Goal: Task Accomplishment & Management: Manage account settings

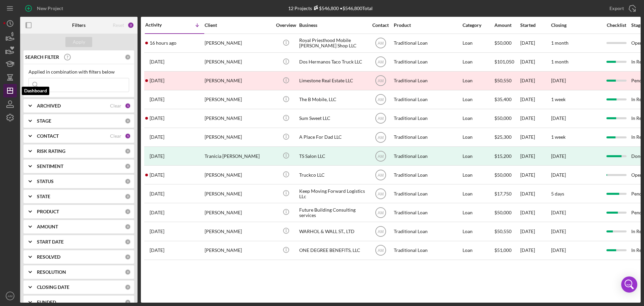
click at [12, 92] on icon "Icon/Dashboard" at bounding box center [10, 90] width 17 height 17
click at [10, 89] on line "button" at bounding box center [10, 89] width 0 height 3
click at [11, 7] on line "button" at bounding box center [9, 7] width 5 height 0
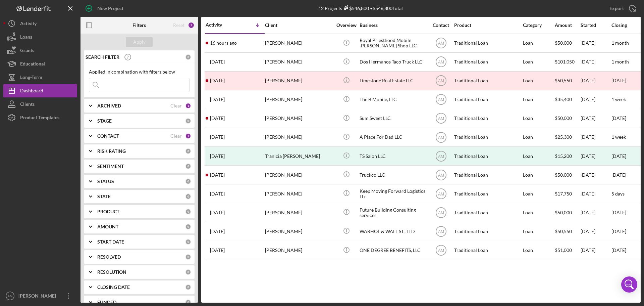
click at [180, 135] on div "CONTACT Clear 1" at bounding box center [144, 136] width 94 height 6
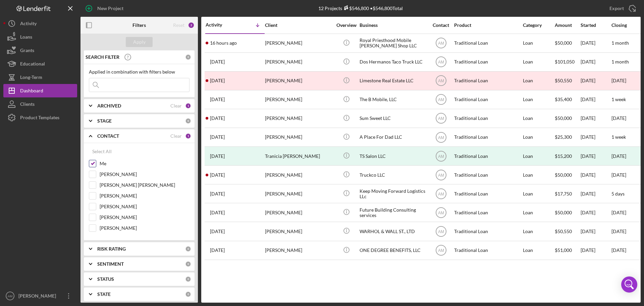
click at [93, 161] on input "Me" at bounding box center [92, 163] width 7 height 7
checkbox input "false"
click at [140, 42] on div "Apply" at bounding box center [139, 42] width 12 height 10
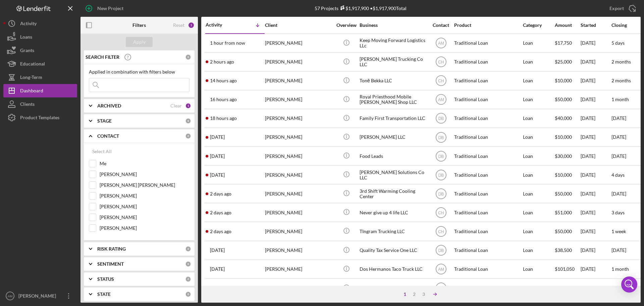
click at [436, 292] on icon "Icon/Table Sort Arrow" at bounding box center [434, 293] width 13 height 13
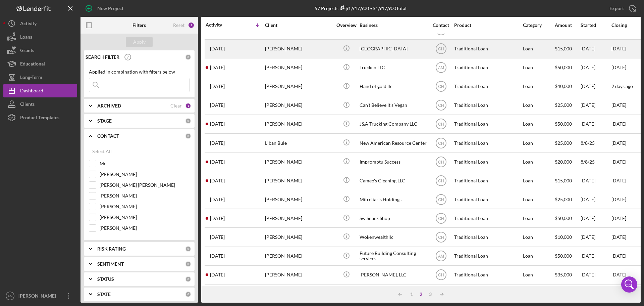
scroll to position [227, 0]
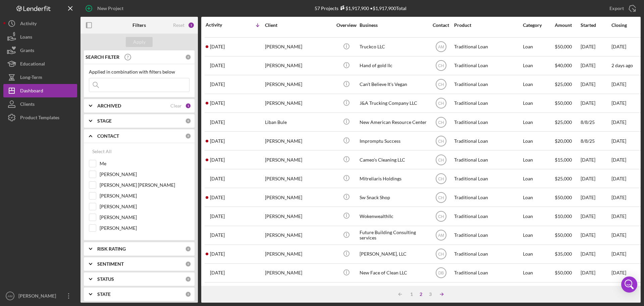
click at [440, 292] on icon "Icon/Table Sort Arrow" at bounding box center [441, 293] width 13 height 13
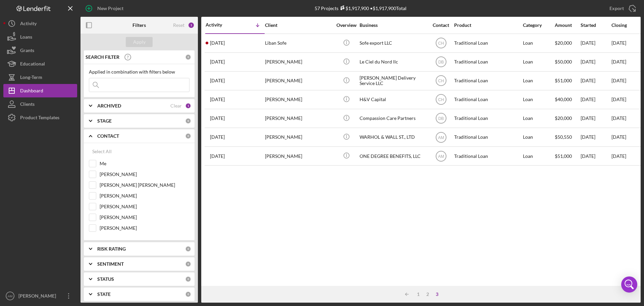
scroll to position [0, 0]
click at [426, 293] on div "2" at bounding box center [427, 293] width 9 height 5
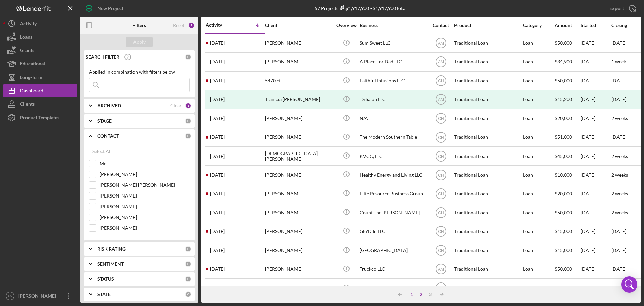
click at [411, 294] on div "1" at bounding box center [411, 293] width 9 height 5
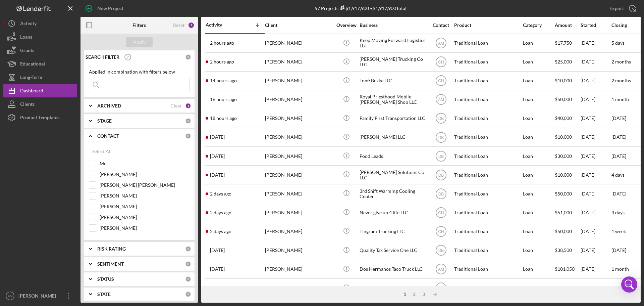
click at [115, 91] on input at bounding box center [139, 84] width 100 height 13
type input "stewart"
click at [136, 39] on div "Apply" at bounding box center [139, 42] width 12 height 10
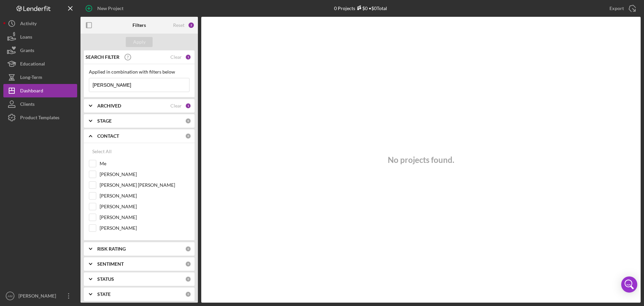
drag, startPoint x: 130, startPoint y: 86, endPoint x: 85, endPoint y: 86, distance: 45.3
click at [85, 86] on div "Applied in combination with filters below stewart Icon/Menu Close" at bounding box center [139, 80] width 111 height 33
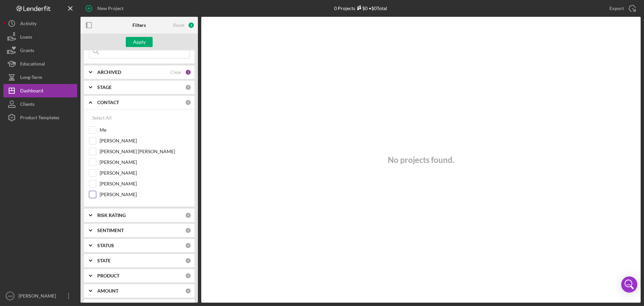
click at [93, 194] on input "Courtnee Hawkins" at bounding box center [92, 194] width 7 height 7
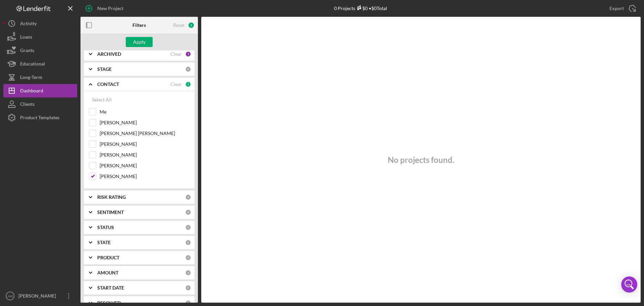
scroll to position [67, 0]
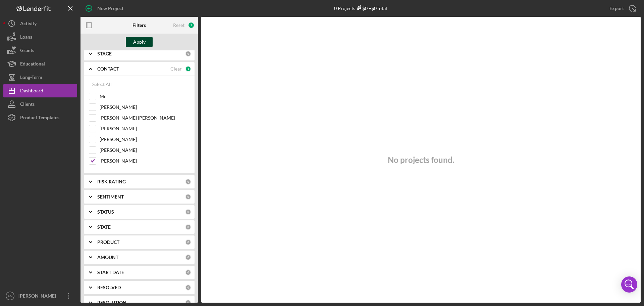
click at [141, 41] on div "Apply" at bounding box center [139, 42] width 12 height 10
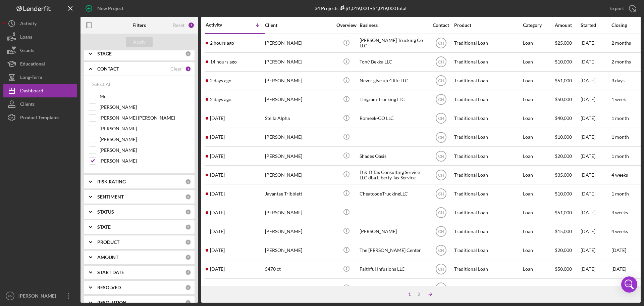
click at [432, 294] on icon "Icon/Table Sort Arrow" at bounding box center [430, 293] width 13 height 13
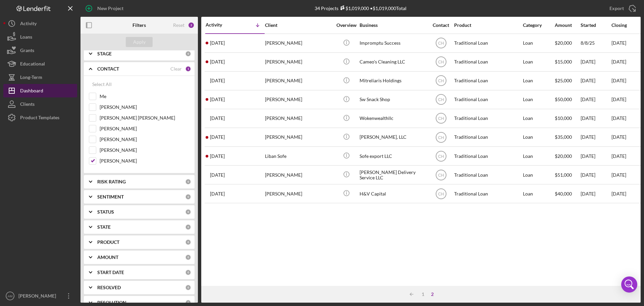
click at [31, 90] on div "Dashboard" at bounding box center [31, 91] width 23 height 15
click at [96, 160] on div at bounding box center [92, 160] width 7 height 7
click at [94, 160] on input "Courtnee Hawkins" at bounding box center [92, 160] width 7 height 7
checkbox input "false"
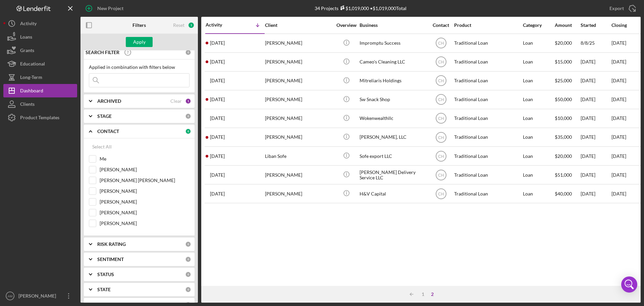
scroll to position [0, 0]
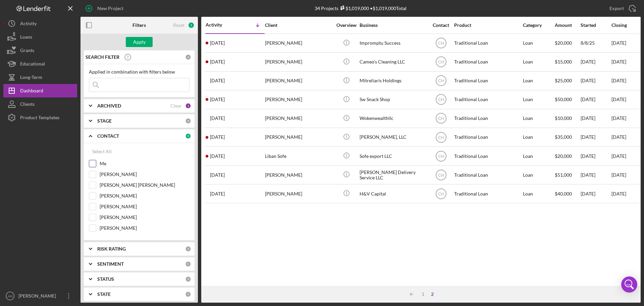
click at [93, 161] on input "Me" at bounding box center [92, 163] width 7 height 7
checkbox input "true"
click at [140, 42] on div "Apply" at bounding box center [139, 42] width 12 height 10
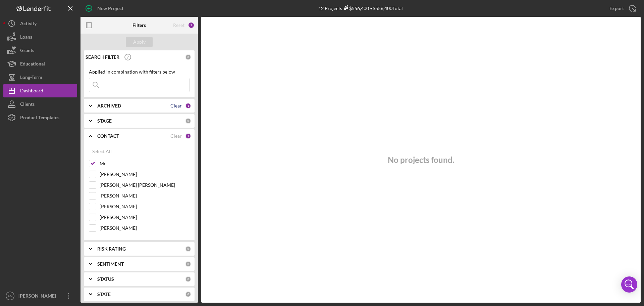
click at [176, 104] on div "Clear" at bounding box center [175, 105] width 11 height 5
click at [181, 104] on div "ARCHIVED" at bounding box center [141, 105] width 88 height 5
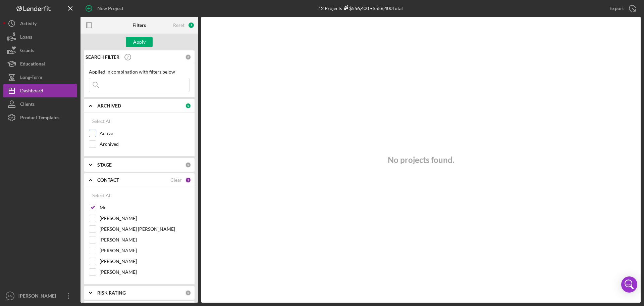
click at [97, 131] on div "Active" at bounding box center [139, 134] width 101 height 11
click at [94, 133] on input "Active" at bounding box center [92, 133] width 7 height 7
checkbox input "true"
click at [137, 37] on div "Apply Adjust some filter settings to apply the changes" at bounding box center [138, 42] width 117 height 17
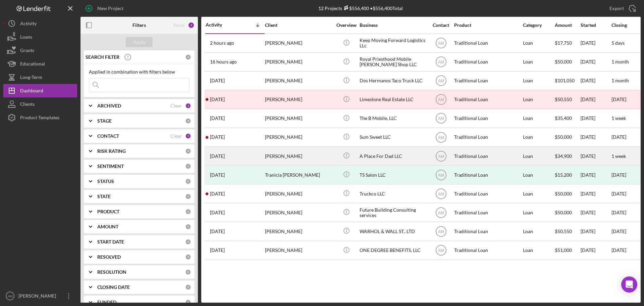
click at [285, 156] on div "[PERSON_NAME]" at bounding box center [298, 156] width 67 height 18
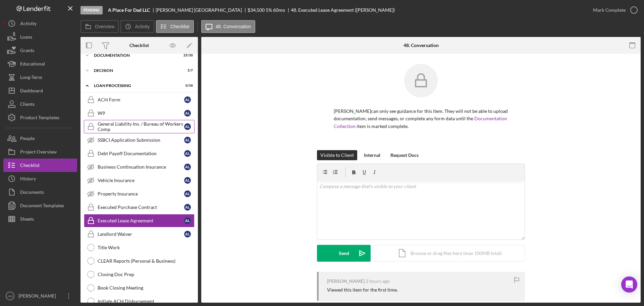
scroll to position [81, 0]
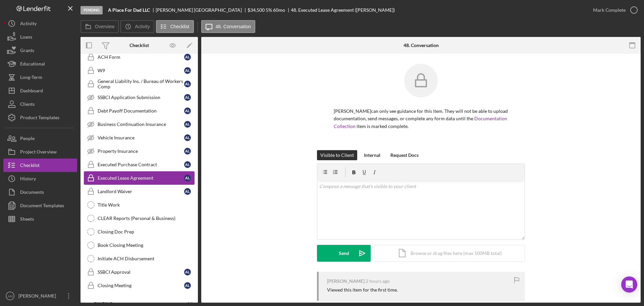
click at [130, 176] on div "Executed Lease Agreement" at bounding box center [141, 177] width 87 height 5
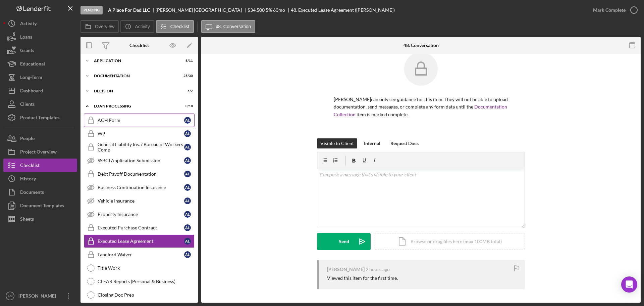
scroll to position [34, 0]
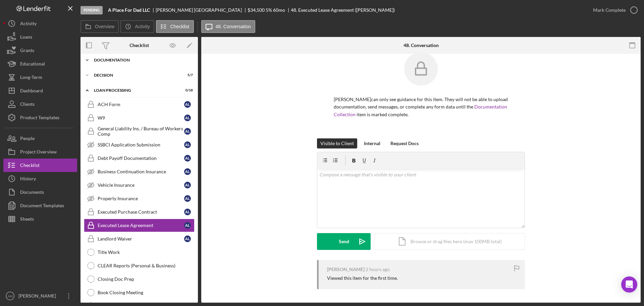
click at [117, 59] on div "Documentation" at bounding box center [142, 60] width 96 height 4
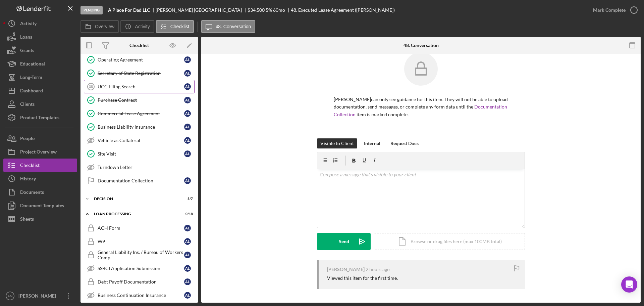
scroll to position [335, 0]
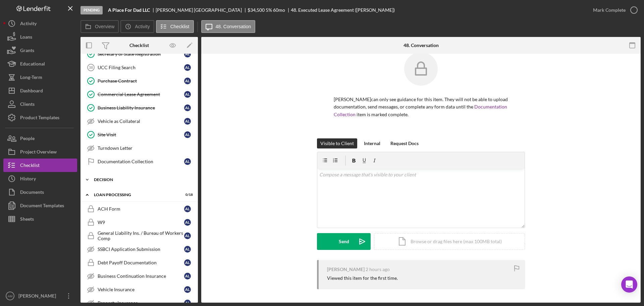
click at [109, 176] on div "Icon/Expander Decision 5 / 7" at bounding box center [138, 179] width 117 height 13
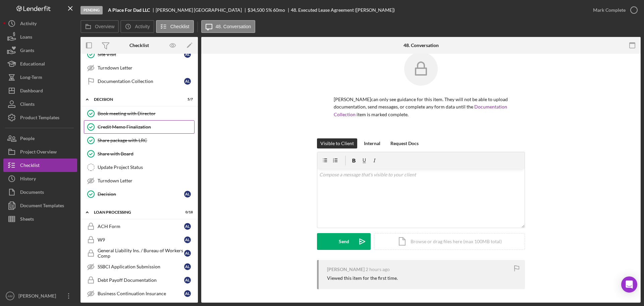
scroll to position [436, 0]
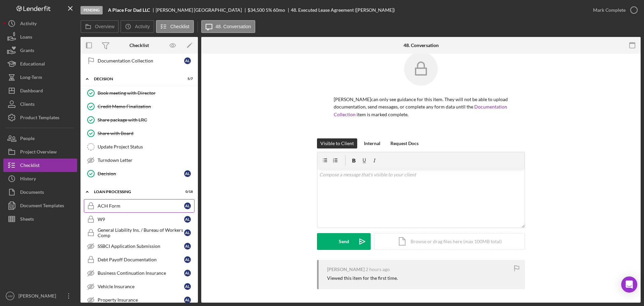
click at [117, 205] on div "ACH Form" at bounding box center [141, 205] width 87 height 5
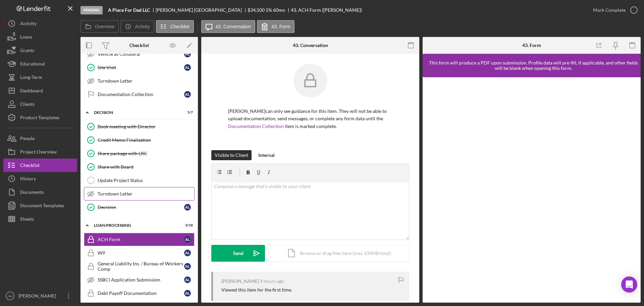
scroll to position [369, 0]
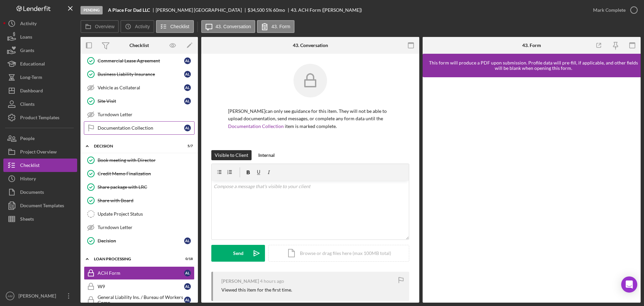
click at [134, 127] on div "Documentation Collection" at bounding box center [141, 127] width 87 height 5
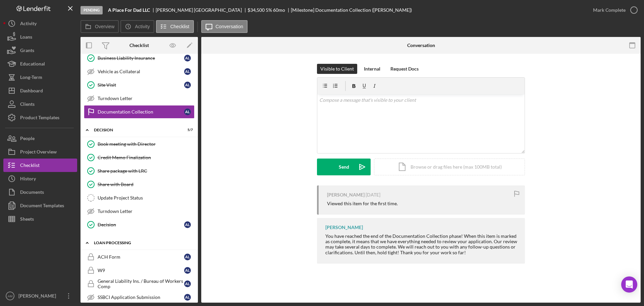
scroll to position [369, 0]
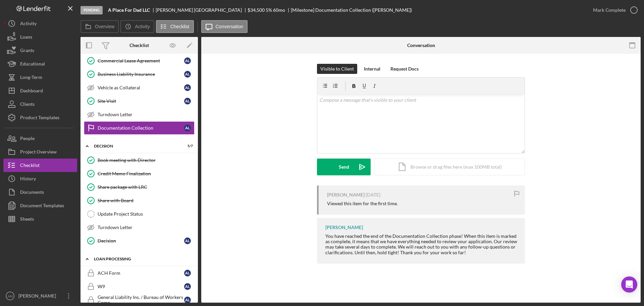
click at [114, 239] on div "Decision" at bounding box center [141, 240] width 87 height 5
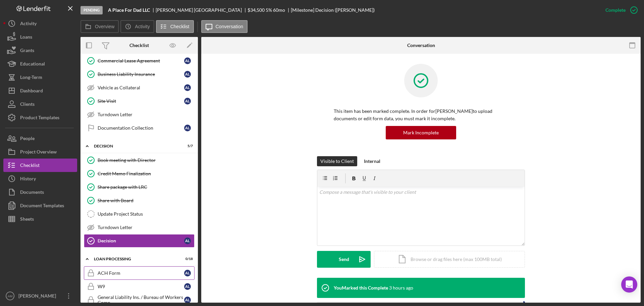
click at [116, 271] on div "ACH Form" at bounding box center [141, 272] width 87 height 5
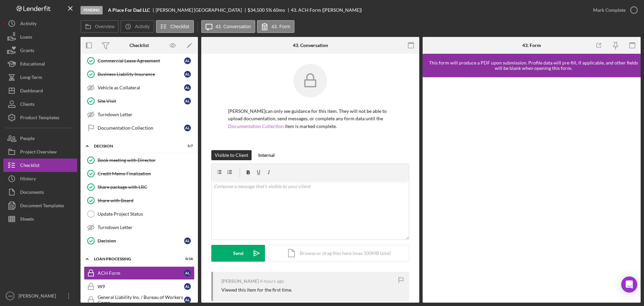
click at [245, 126] on link "Documentation Collection" at bounding box center [256, 126] width 56 height 6
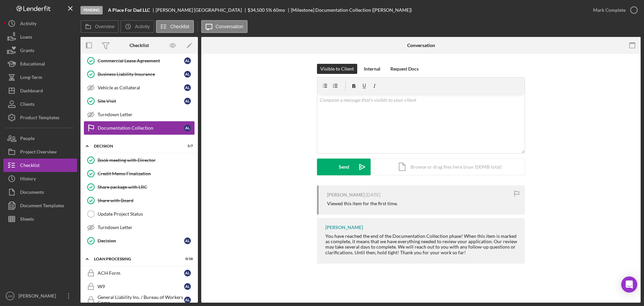
click at [136, 128] on div "Documentation Collection" at bounding box center [141, 127] width 87 height 5
click at [604, 9] on div "Mark Complete" at bounding box center [609, 9] width 33 height 13
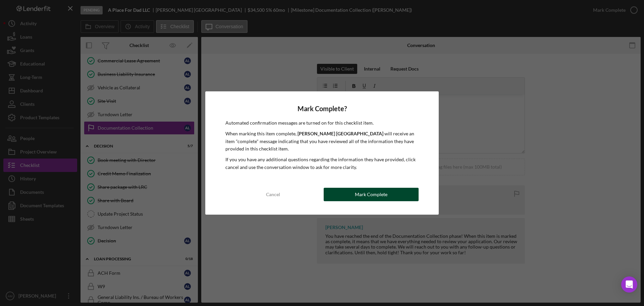
click at [369, 194] on div "Mark Complete" at bounding box center [371, 193] width 33 height 13
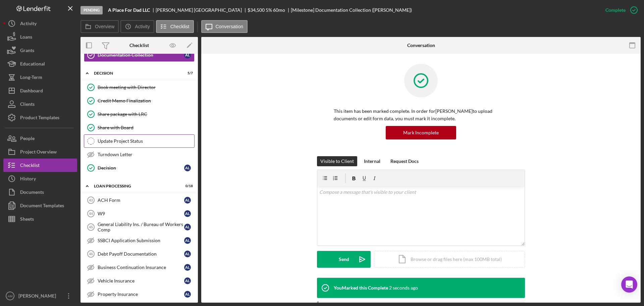
scroll to position [469, 0]
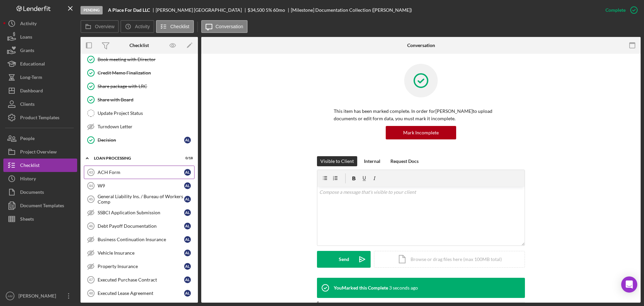
click at [115, 171] on div "ACH Form" at bounding box center [141, 171] width 87 height 5
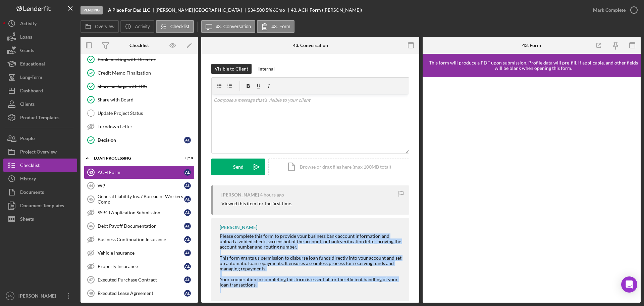
scroll to position [12, 0]
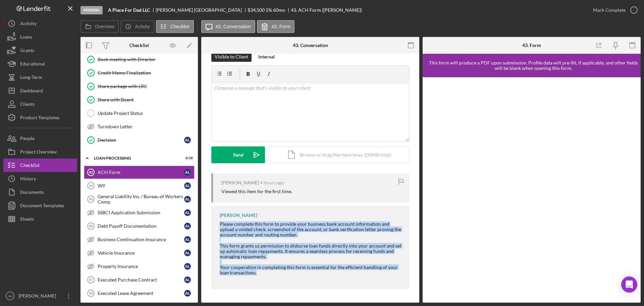
drag, startPoint x: 221, startPoint y: 235, endPoint x: 284, endPoint y: 275, distance: 74.8
click at [284, 275] on div "Please complete this form to provide your business bank account information and…" at bounding box center [311, 250] width 183 height 59
copy div "Please complete this form to provide your business bank account information and…"
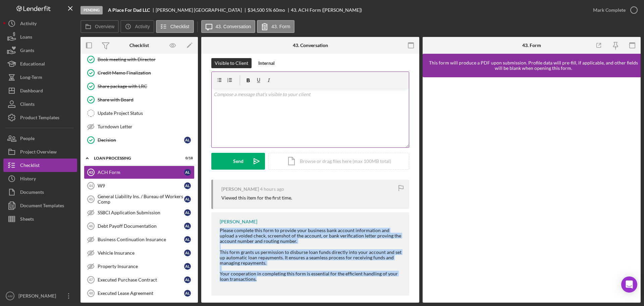
scroll to position [0, 0]
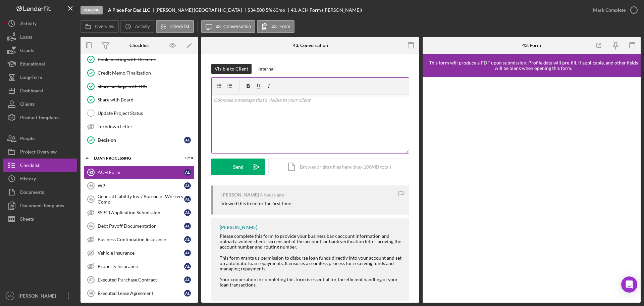
click at [229, 95] on div "v Color teal Color pink Remove color Add row above Add row below Add column bef…" at bounding box center [310, 123] width 197 height 59
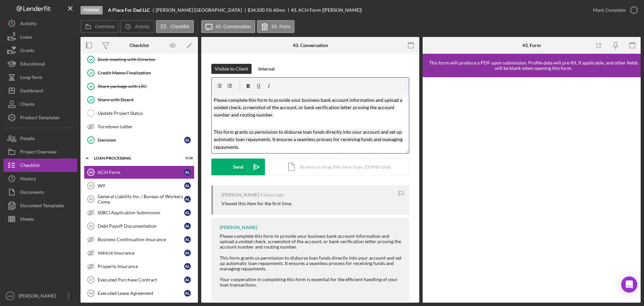
scroll to position [24, 0]
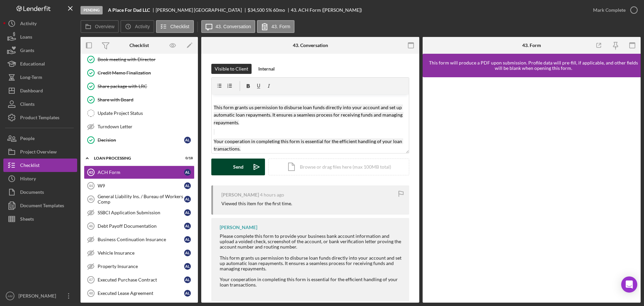
click at [234, 166] on div "Send" at bounding box center [238, 166] width 10 height 17
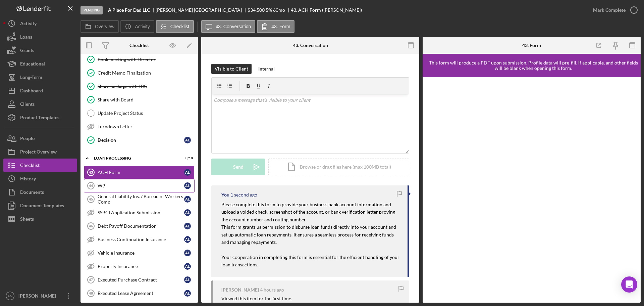
scroll to position [0, 0]
click at [121, 185] on div "W9" at bounding box center [141, 185] width 87 height 5
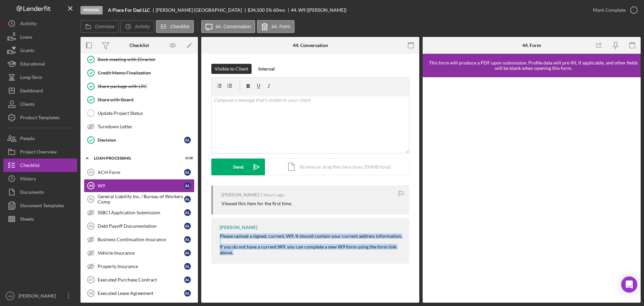
drag, startPoint x: 220, startPoint y: 235, endPoint x: 247, endPoint y: 253, distance: 32.4
click at [247, 253] on div "Please upload a signed, current, W9. It should contain your current address inf…" at bounding box center [311, 243] width 183 height 21
copy div "Please upload a signed, current, W9. It should contain your current address inf…"
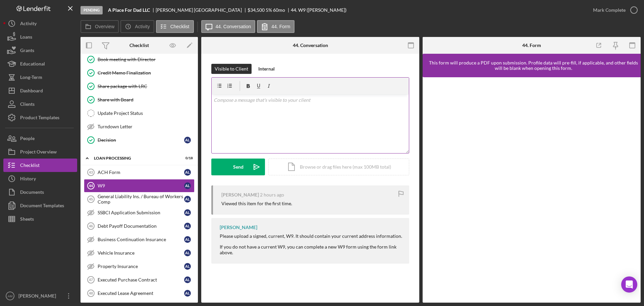
click at [228, 106] on div "v Color teal Color pink Remove color Add row above Add row below Add column bef…" at bounding box center [310, 123] width 197 height 59
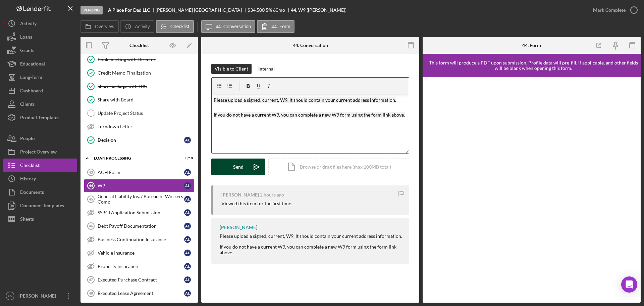
click at [232, 169] on button "Send Icon/icon-invite-send" at bounding box center [238, 166] width 54 height 17
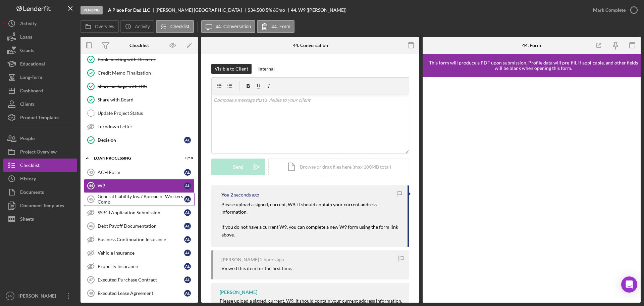
click at [141, 194] on div "General Liability Ins. / Bureau of Workers Comp" at bounding box center [141, 198] width 87 height 11
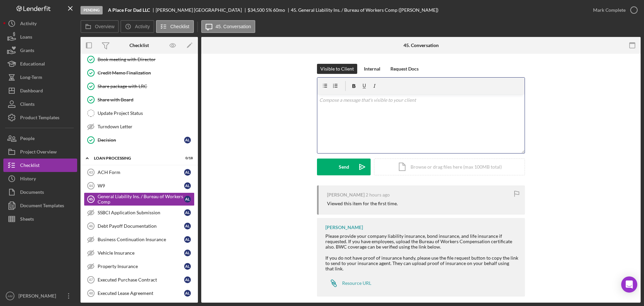
click at [333, 108] on div "v Color teal Color pink Remove color Add row above Add row below Add column bef…" at bounding box center [420, 123] width 207 height 59
drag, startPoint x: 332, startPoint y: 106, endPoint x: 466, endPoint y: 127, distance: 136.0
click at [466, 127] on div "v Color teal Color pink Remove color Add row above Add row below Add column bef…" at bounding box center [420, 123] width 207 height 59
drag, startPoint x: 325, startPoint y: 237, endPoint x: 362, endPoint y: 261, distance: 43.7
click at [363, 268] on div "Please provide your company liability insurance, bond insurance, and life insur…" at bounding box center [421, 251] width 193 height 38
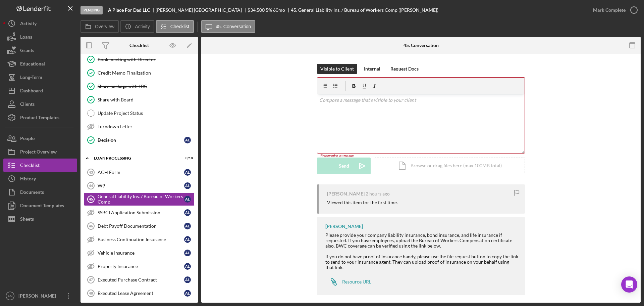
copy div "Please provide your company liability insurance, bond insurance, and life insur…"
click at [340, 105] on div "v Color teal Color pink Remove color Add row above Add row below Add column bef…" at bounding box center [420, 123] width 207 height 59
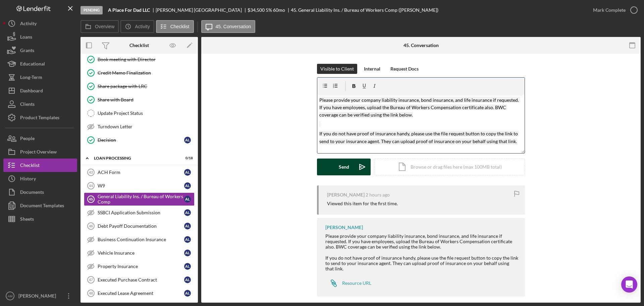
click at [341, 167] on div "Send" at bounding box center [344, 166] width 10 height 17
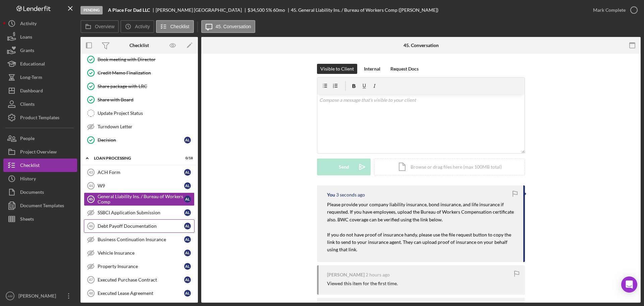
click at [135, 224] on div "Debt Payoff Documentation" at bounding box center [141, 225] width 87 height 5
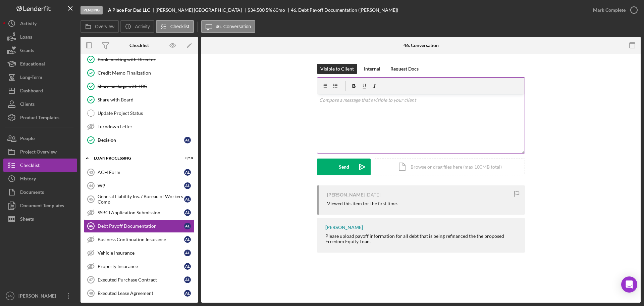
click at [337, 112] on div "v Color teal Color pink Remove color Add row above Add row below Add column bef…" at bounding box center [420, 123] width 207 height 59
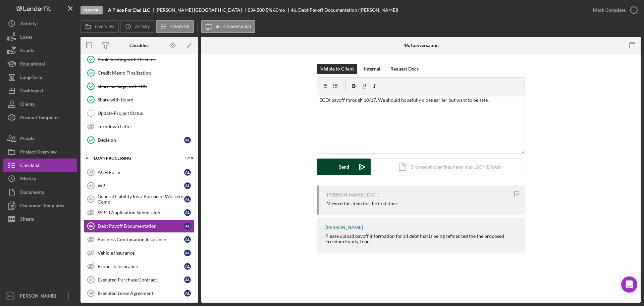
click at [339, 165] on div "Send" at bounding box center [344, 166] width 10 height 17
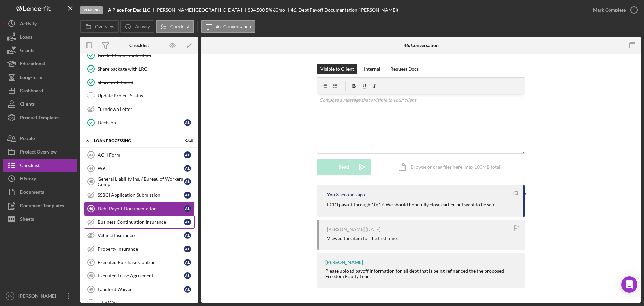
scroll to position [503, 0]
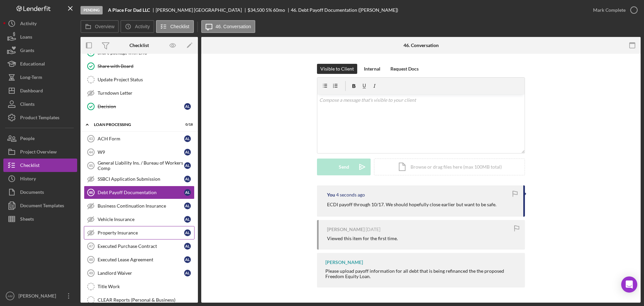
click at [122, 232] on div "Property Insurance" at bounding box center [141, 232] width 87 height 5
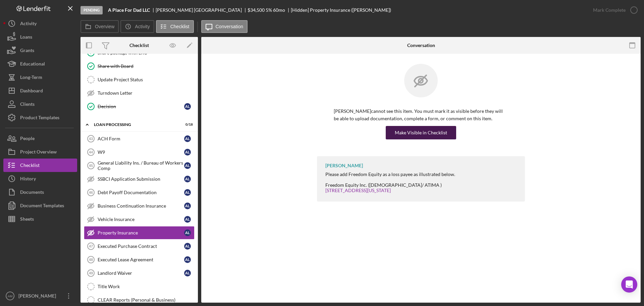
click at [417, 131] on div "Make Visible in Checklist" at bounding box center [421, 132] width 52 height 13
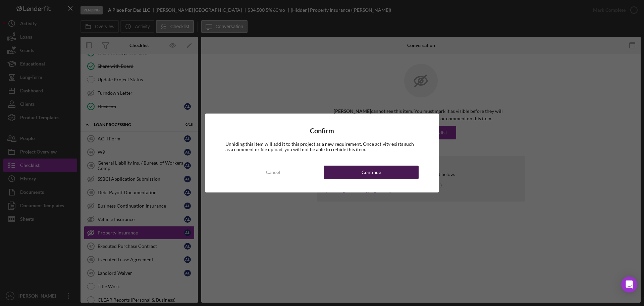
click at [377, 168] on div "Continue" at bounding box center [371, 171] width 19 height 13
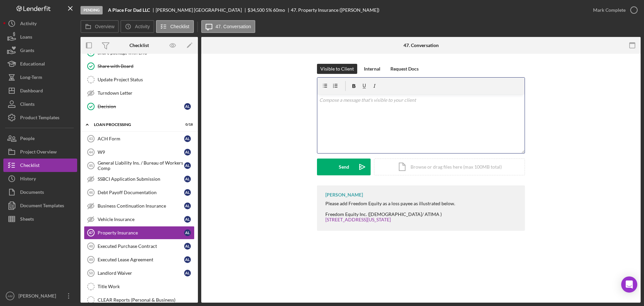
click at [352, 109] on div "v Color teal Color pink Remove color Add row above Add row below Add column bef…" at bounding box center [420, 123] width 207 height 59
drag, startPoint x: 326, startPoint y: 203, endPoint x: 435, endPoint y: 223, distance: 110.8
click at [435, 223] on div "[PERSON_NAME] Please add Freedom Equity as a loss payee as illustrated below. F…" at bounding box center [421, 206] width 208 height 45
copy div "Please add Freedom Equity as a loss payee as illustrated below. Freedom Equity …"
click at [327, 108] on div "v Color teal Color pink Remove color Add row above Add row below Add column bef…" at bounding box center [420, 123] width 207 height 59
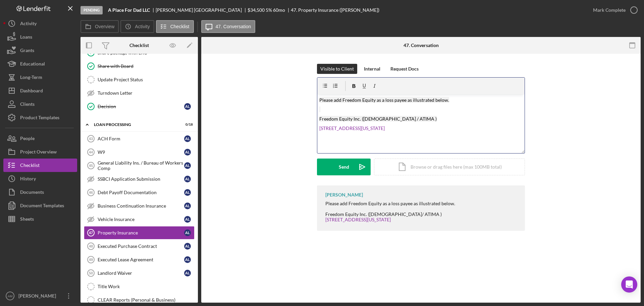
click at [385, 100] on mark "Please add Freedom Equity as a loss payee as illustrated below." at bounding box center [384, 100] width 130 height 6
click at [336, 167] on button "Send Icon/icon-invite-send" at bounding box center [344, 166] width 54 height 17
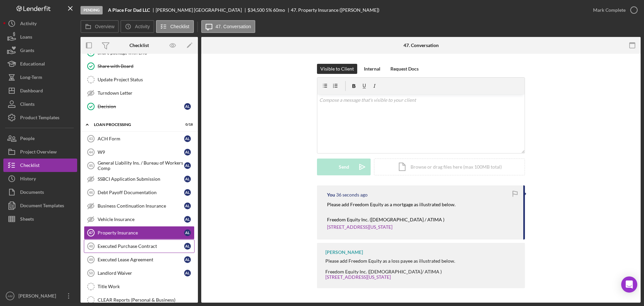
click at [156, 247] on div "Executed Purchase Contract" at bounding box center [141, 245] width 87 height 5
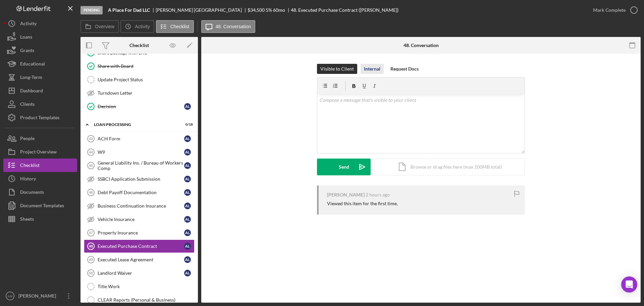
click at [375, 67] on div "Internal" at bounding box center [372, 69] width 16 height 10
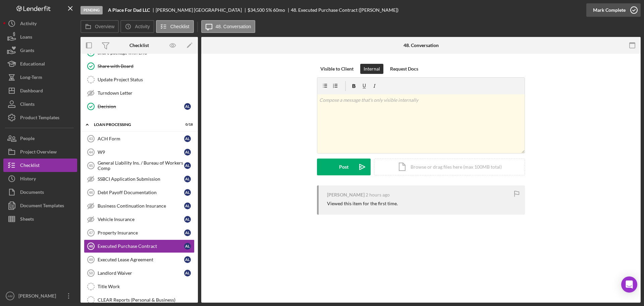
click at [612, 8] on div "Mark Complete" at bounding box center [609, 9] width 33 height 13
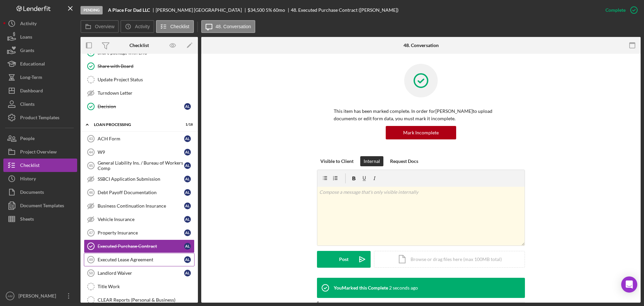
click at [139, 260] on div "Executed Lease Agreement" at bounding box center [141, 259] width 87 height 5
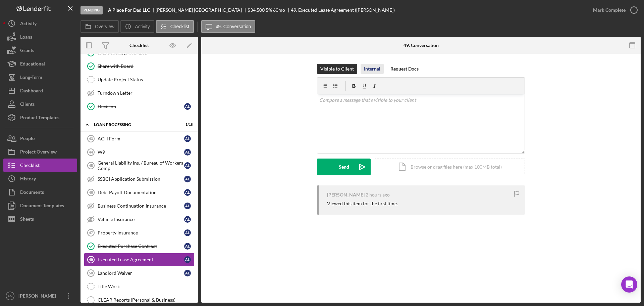
click at [374, 69] on div "Internal" at bounding box center [372, 69] width 16 height 10
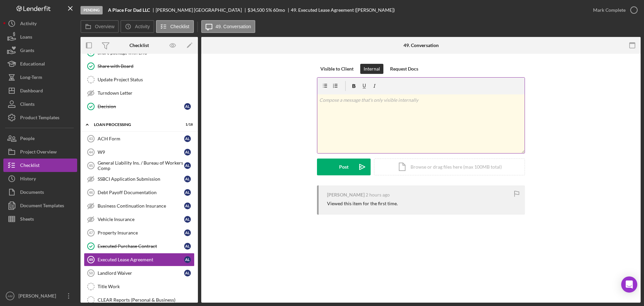
click at [339, 106] on div "v Color teal Color pink Remove color Add row above Add row below Add column bef…" at bounding box center [420, 123] width 207 height 59
click at [341, 167] on div "Post" at bounding box center [343, 166] width 9 height 17
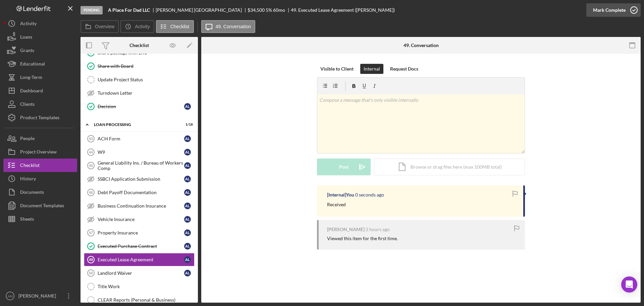
click at [607, 9] on div "Mark Complete" at bounding box center [609, 9] width 33 height 13
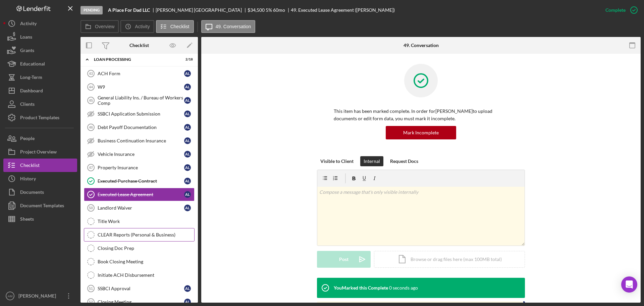
scroll to position [570, 0]
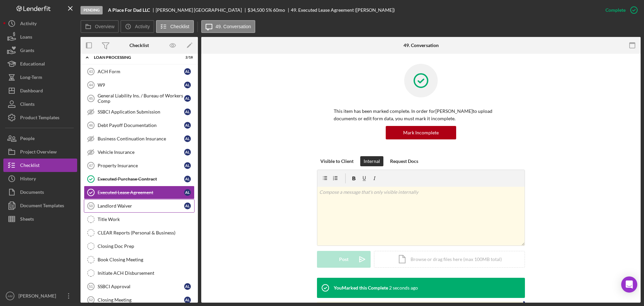
click at [119, 204] on div "Landlord Waiver" at bounding box center [141, 205] width 87 height 5
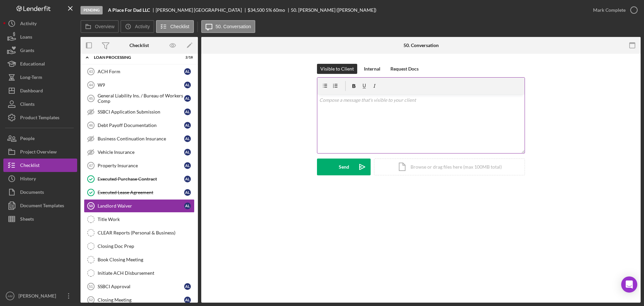
click at [340, 107] on div "v Color teal Color pink Remove color Add row above Add row below Add column bef…" at bounding box center [420, 123] width 207 height 59
click at [371, 67] on div "Internal" at bounding box center [372, 69] width 16 height 10
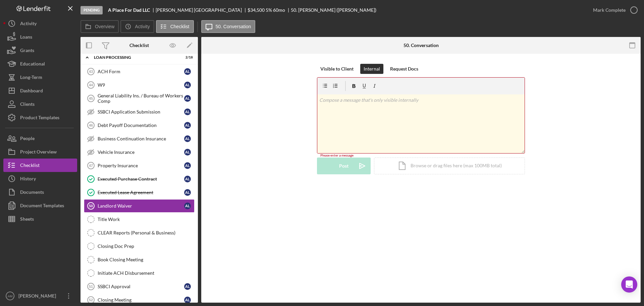
click at [334, 107] on div "v Color teal Color pink Remove color Add row above Add row below Add column bef…" at bounding box center [420, 123] width 207 height 59
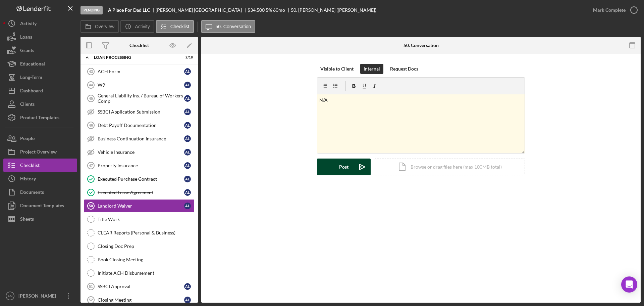
click at [339, 167] on div "Post" at bounding box center [343, 166] width 9 height 17
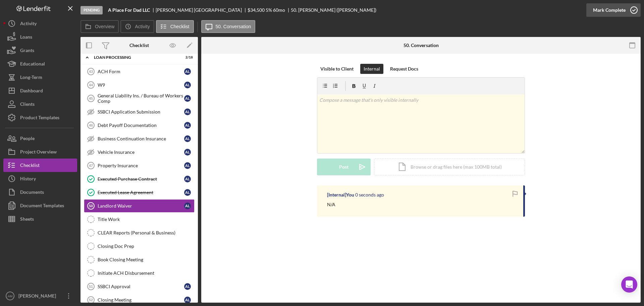
click at [606, 8] on div "Mark Complete" at bounding box center [609, 9] width 33 height 13
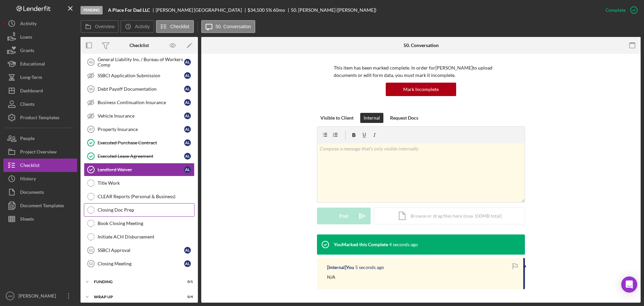
scroll to position [611, 0]
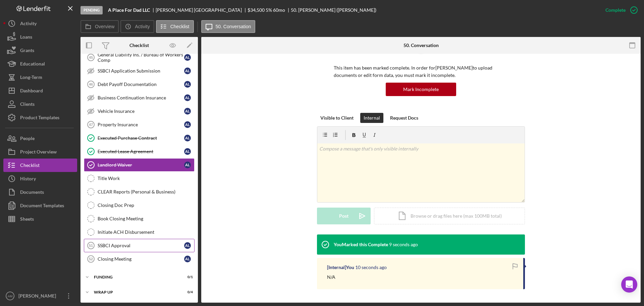
click at [145, 242] on div "SSBCI Approval" at bounding box center [141, 244] width 87 height 5
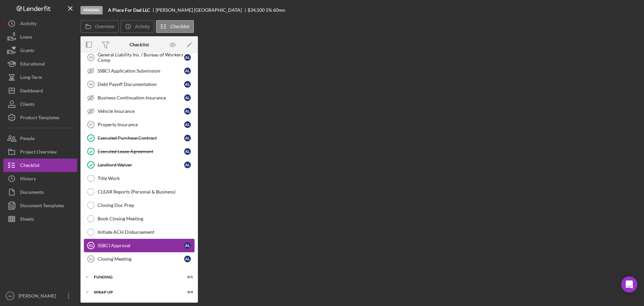
scroll to position [611, 0]
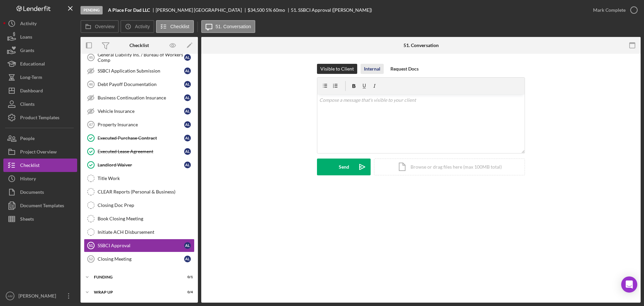
click at [370, 66] on div "Internal" at bounding box center [372, 69] width 16 height 10
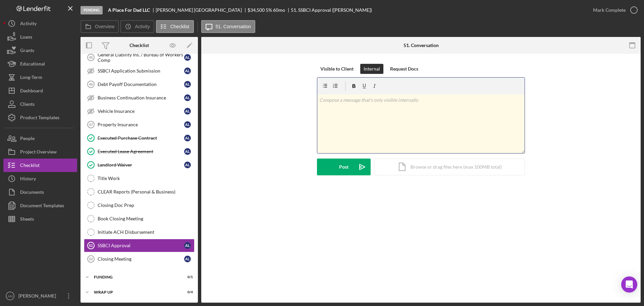
click at [338, 109] on div "v Color teal Color pink Remove color Add row above Add row below Add column bef…" at bounding box center [420, 123] width 207 height 59
click at [345, 167] on div "Post" at bounding box center [343, 166] width 9 height 17
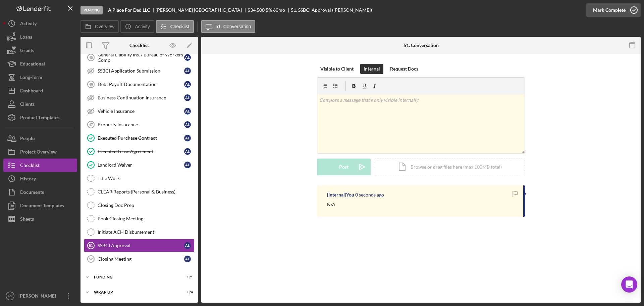
click at [603, 9] on div "Mark Complete" at bounding box center [609, 9] width 33 height 13
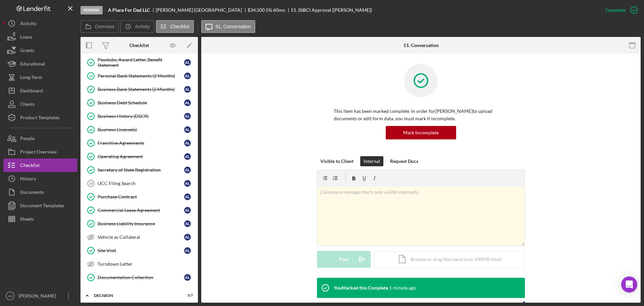
scroll to position [235, 0]
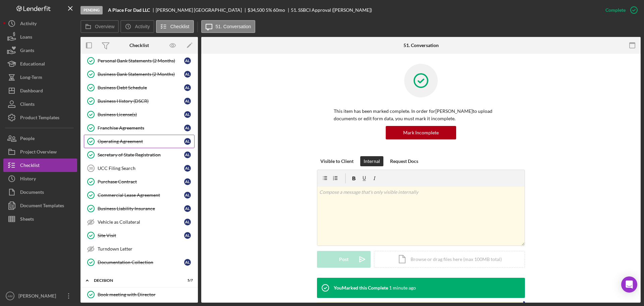
click at [136, 142] on div "Operating Agreement" at bounding box center [141, 141] width 87 height 5
click at [136, 141] on div "Operating Agreement" at bounding box center [141, 141] width 87 height 5
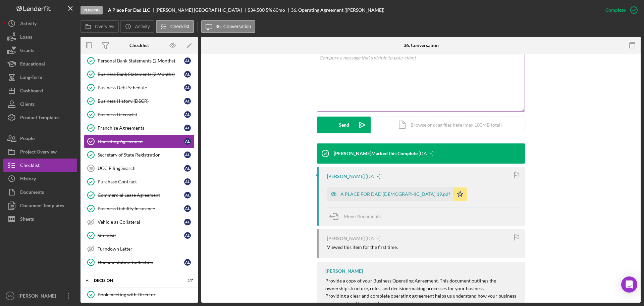
scroll to position [161, 0]
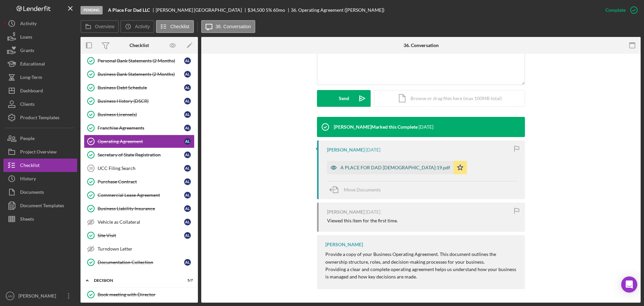
click at [382, 167] on div "A PLACE FOR DAD [DEMOGRAPHIC_DATA]:19.pdf" at bounding box center [395, 167] width 110 height 5
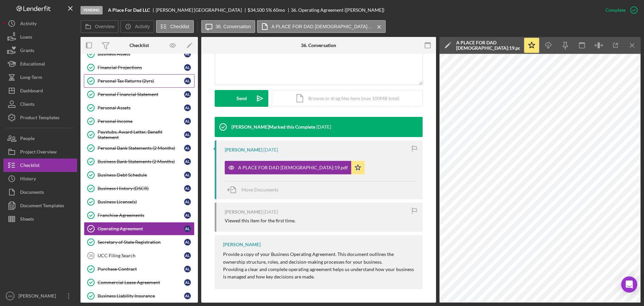
scroll to position [235, 0]
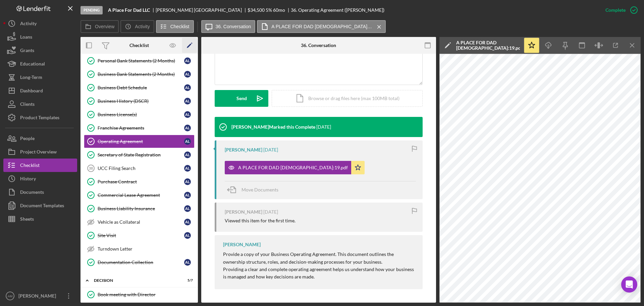
click at [190, 44] on polygon "button" at bounding box center [189, 46] width 5 height 5
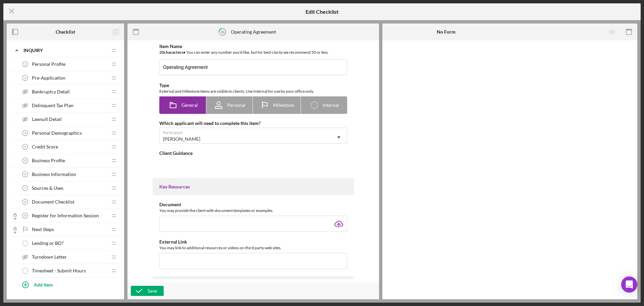
type textarea "<div> <p class="" data-start="145" data-end="305">Provide a copy of your Busine…"
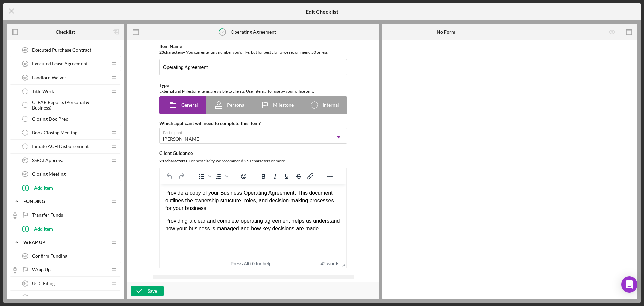
scroll to position [1140, 0]
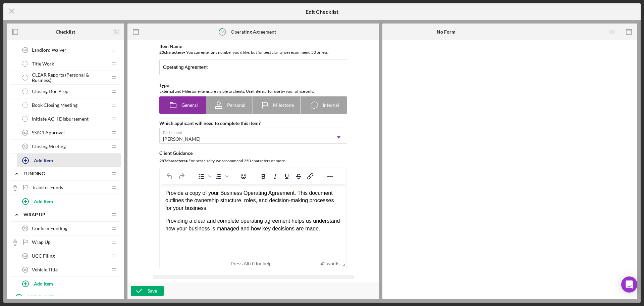
click at [42, 159] on div "Add Item" at bounding box center [43, 160] width 19 height 13
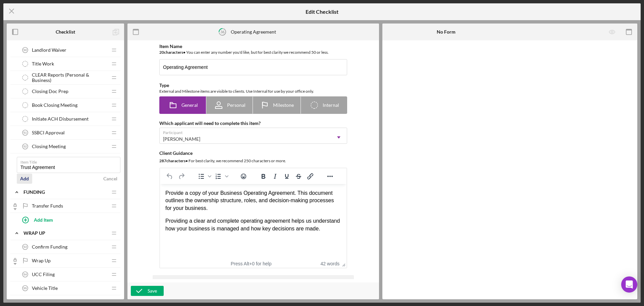
type input "Trust Agreement"
click at [25, 177] on div "Add" at bounding box center [24, 178] width 9 height 10
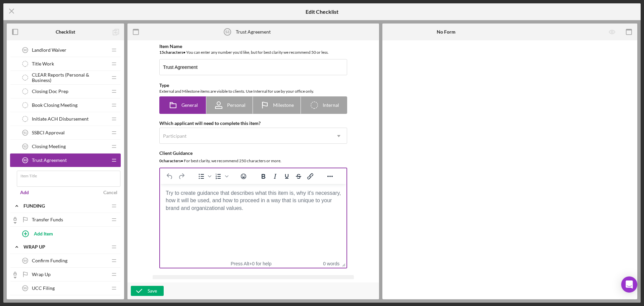
click at [187, 202] on html at bounding box center [253, 193] width 186 height 18
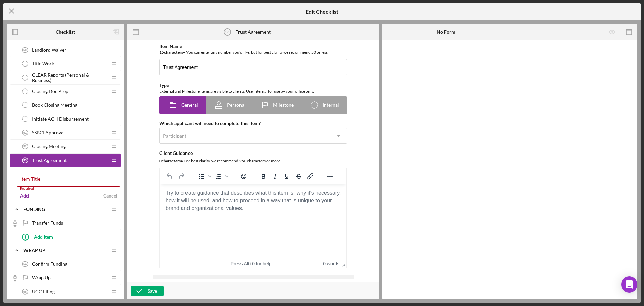
click at [10, 9] on icon "Icon/Menu Close" at bounding box center [11, 11] width 17 height 17
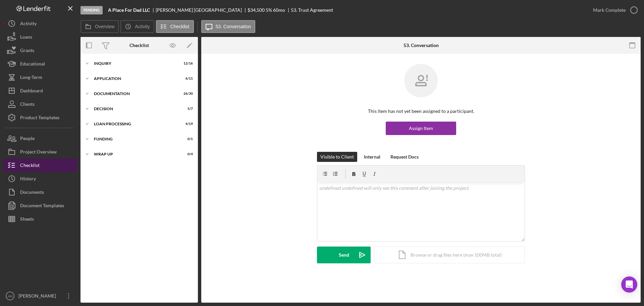
click at [34, 166] on div "Checklist" at bounding box center [29, 165] width 19 height 15
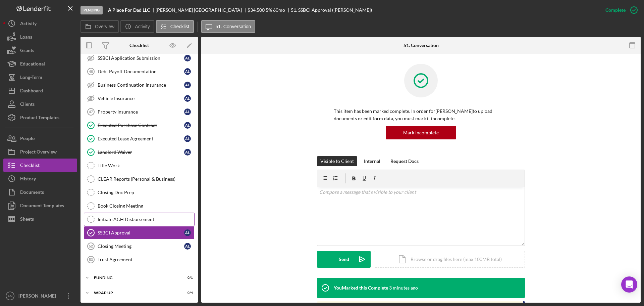
scroll to position [121, 0]
click at [189, 43] on icon "Icon/Edit" at bounding box center [189, 45] width 15 height 15
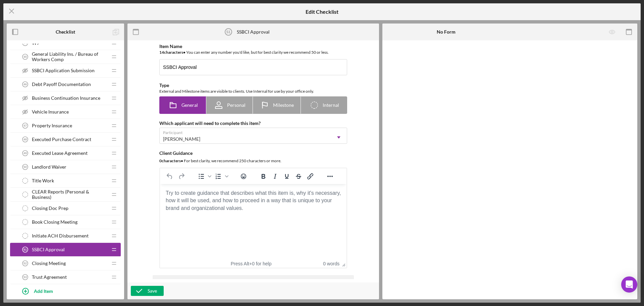
scroll to position [1040, 0]
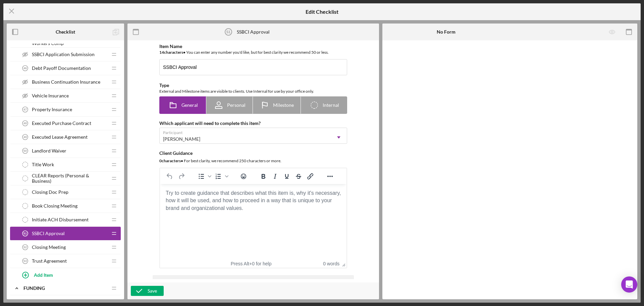
drag, startPoint x: 54, startPoint y: 260, endPoint x: 51, endPoint y: 209, distance: 50.8
click at [52, 206] on div "ACH Form 43 ACH Form Icon/Drag W9 44 W9 Icon/Drag General Liability Ins. / Bure…" at bounding box center [65, 143] width 111 height 275
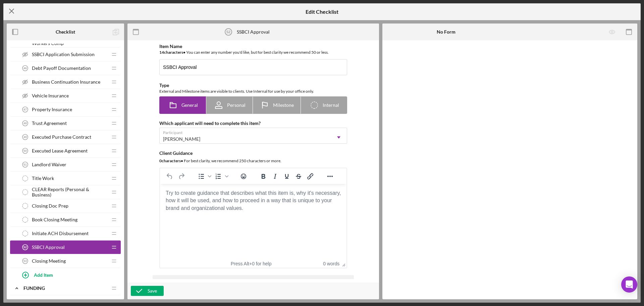
click at [10, 8] on icon "Icon/Menu Close" at bounding box center [11, 11] width 17 height 17
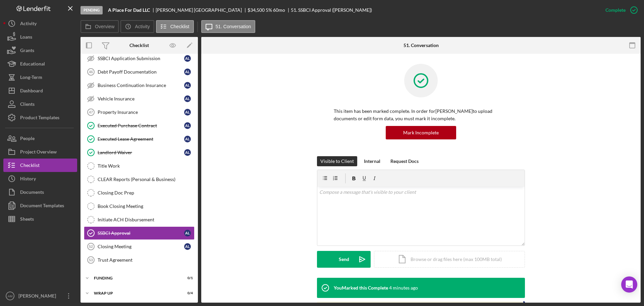
scroll to position [121, 0]
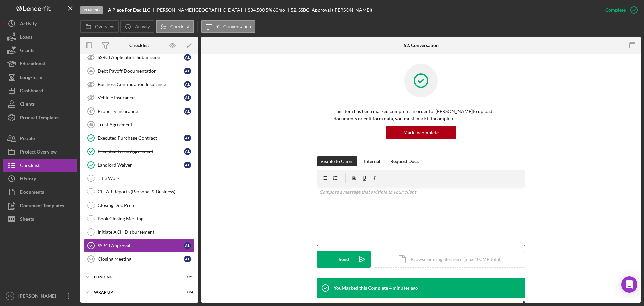
click at [336, 198] on div "v Color teal Color pink Remove color Add row above Add row below Add column bef…" at bounding box center [420, 215] width 207 height 59
click at [111, 123] on div "Trust Agreement" at bounding box center [146, 124] width 97 height 5
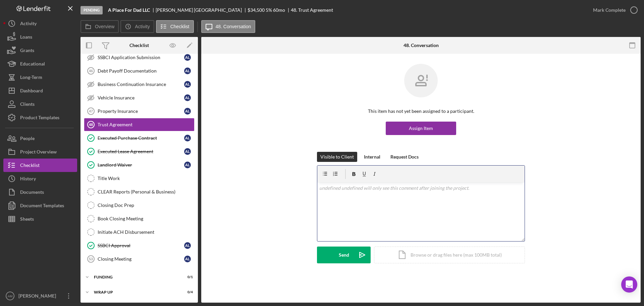
click at [338, 194] on div "v Color teal Color pink Remove color Add row above Add row below Add column bef…" at bounding box center [420, 211] width 207 height 59
click at [410, 127] on div "Assign Item" at bounding box center [421, 127] width 24 height 13
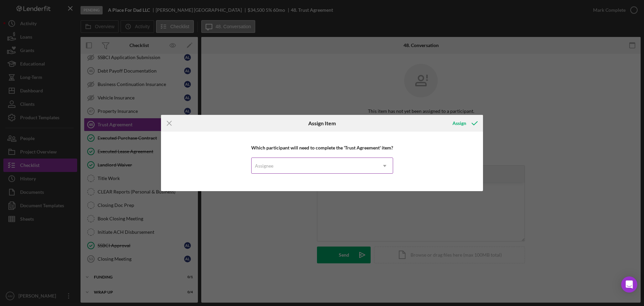
click at [358, 167] on div "Assignee" at bounding box center [314, 165] width 125 height 15
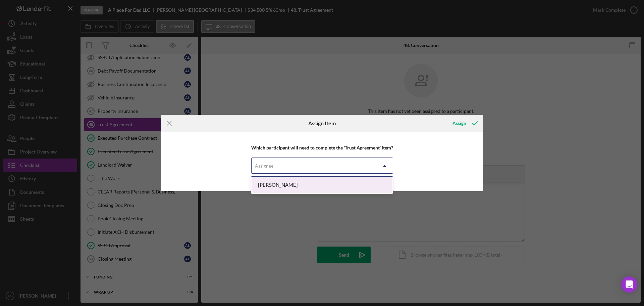
click at [319, 184] on div "[PERSON_NAME]" at bounding box center [322, 184] width 142 height 17
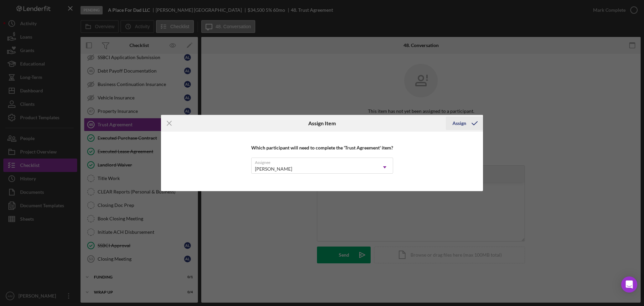
click at [460, 121] on div "Assign" at bounding box center [459, 122] width 14 height 13
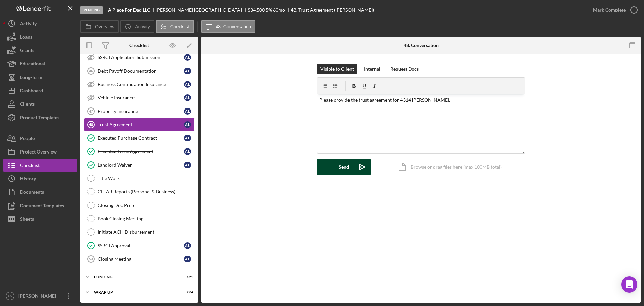
click at [347, 169] on div "Send" at bounding box center [344, 166] width 10 height 17
